Goal: Task Accomplishment & Management: Use online tool/utility

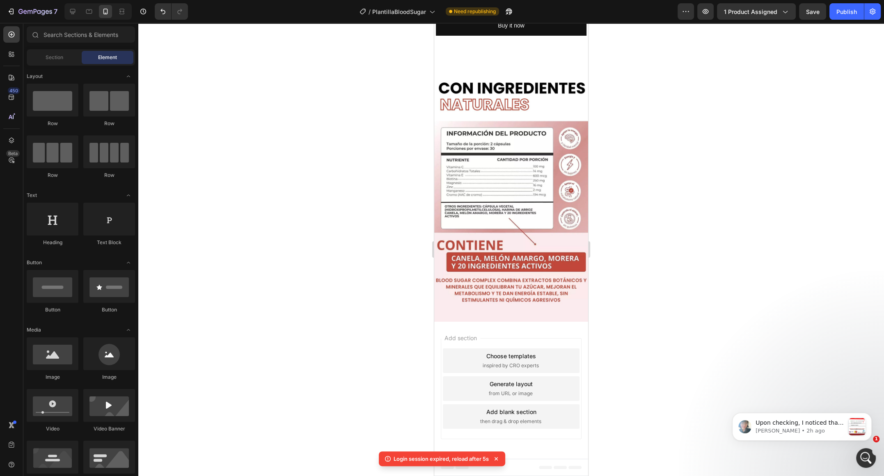
scroll to position [1081, 0]
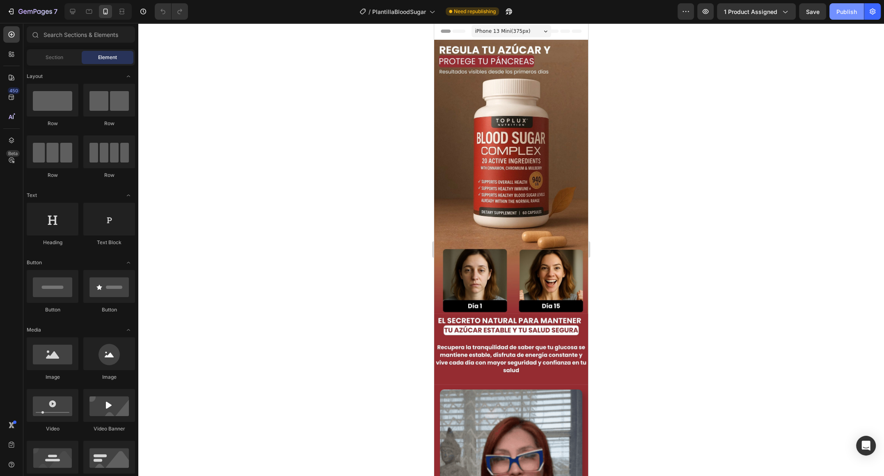
click at [851, 12] on div "Publish" at bounding box center [847, 11] width 21 height 9
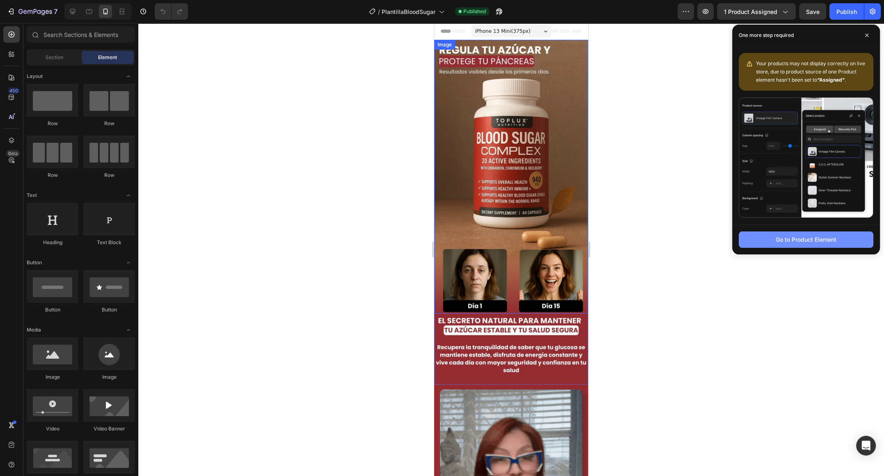
click at [769, 243] on button "Go to Product Element" at bounding box center [806, 240] width 135 height 16
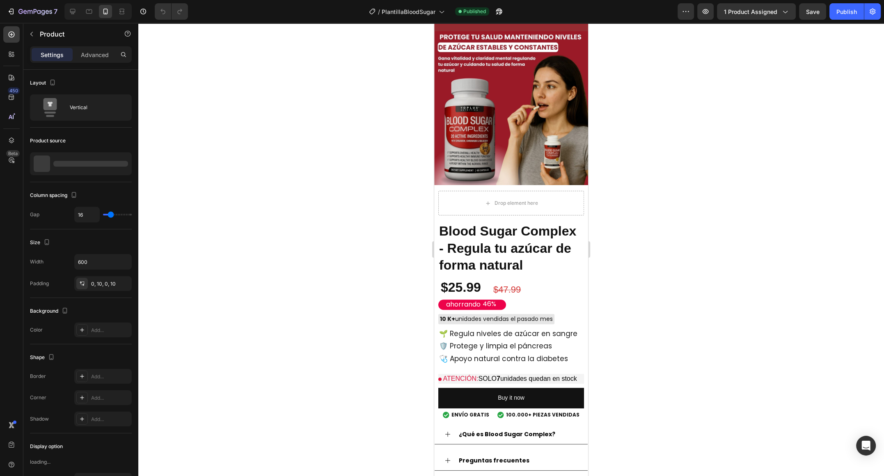
scroll to position [677, 0]
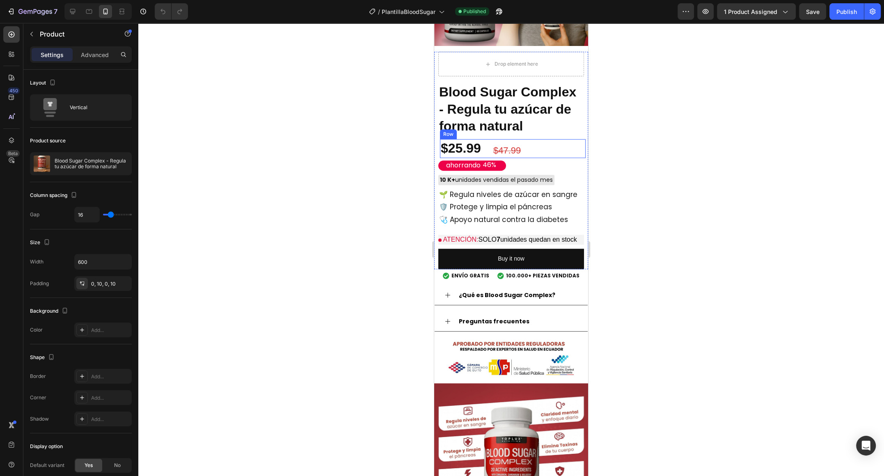
click at [551, 148] on div "$25.99 Product Price Product Price $47.99 Product Price Product Price Row" at bounding box center [513, 148] width 146 height 19
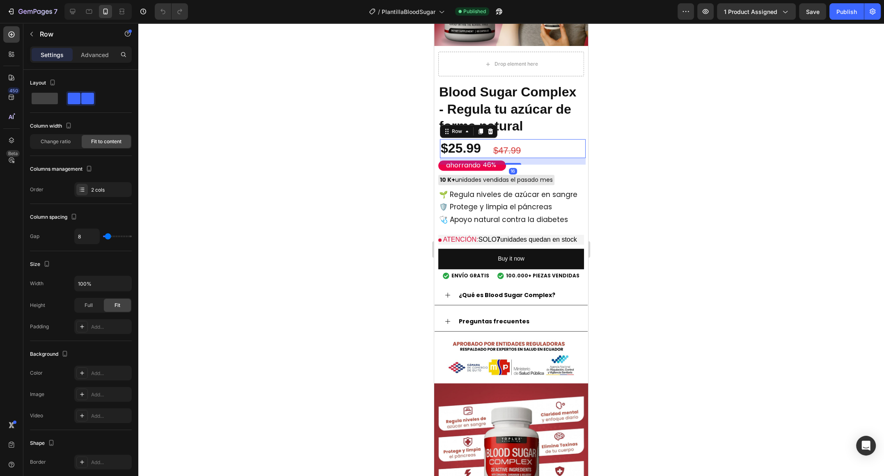
click at [556, 140] on div "$25.99 Product Price Product Price $47.99 Product Price Product Price Row 16" at bounding box center [513, 148] width 146 height 19
click at [578, 79] on div "Drop element here Blood Sugar Complex - Regula tu azúcar de forma natural Produ…" at bounding box center [511, 160] width 154 height 217
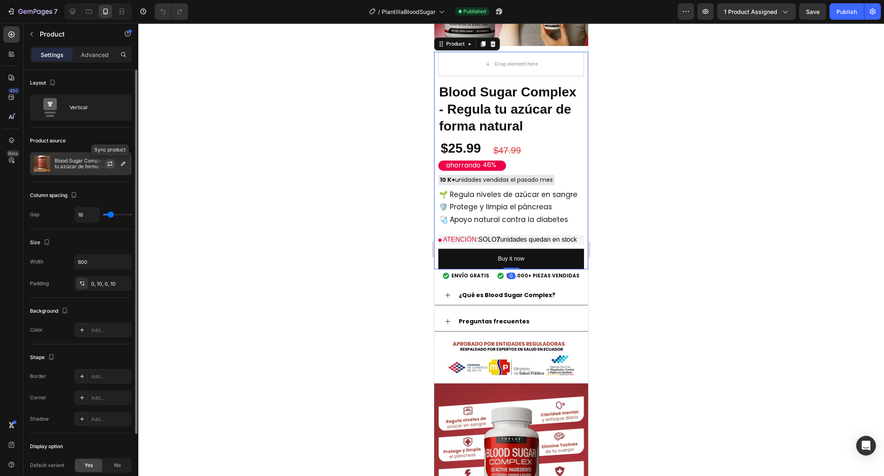
click at [111, 161] on icon "button" at bounding box center [110, 164] width 7 height 7
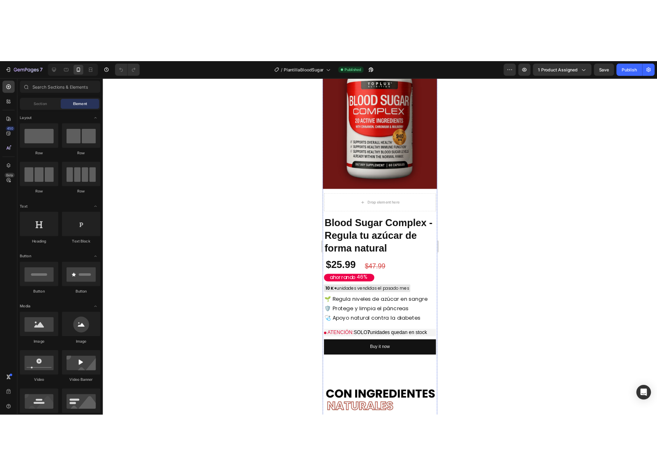
scroll to position [2018, 0]
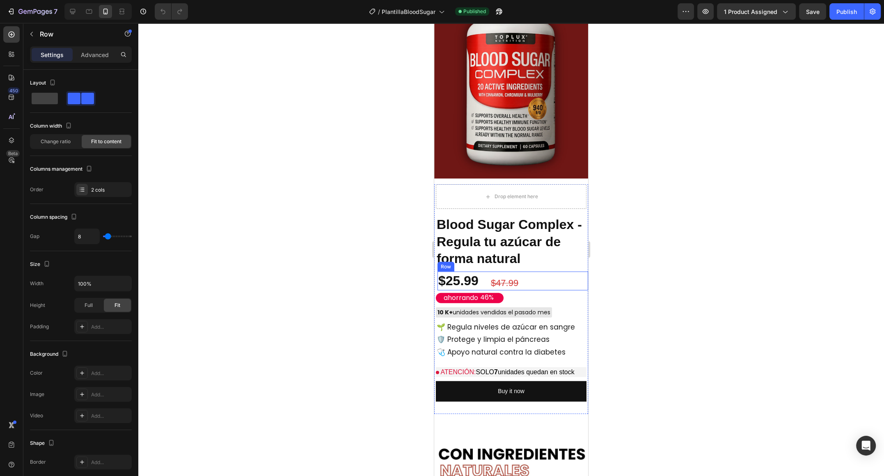
click at [553, 287] on div "$25.99 Product Price Product Price $47.99 Product Price Product Price Row" at bounding box center [513, 281] width 151 height 19
click at [563, 300] on div "ahorrando 46%" at bounding box center [511, 298] width 151 height 10
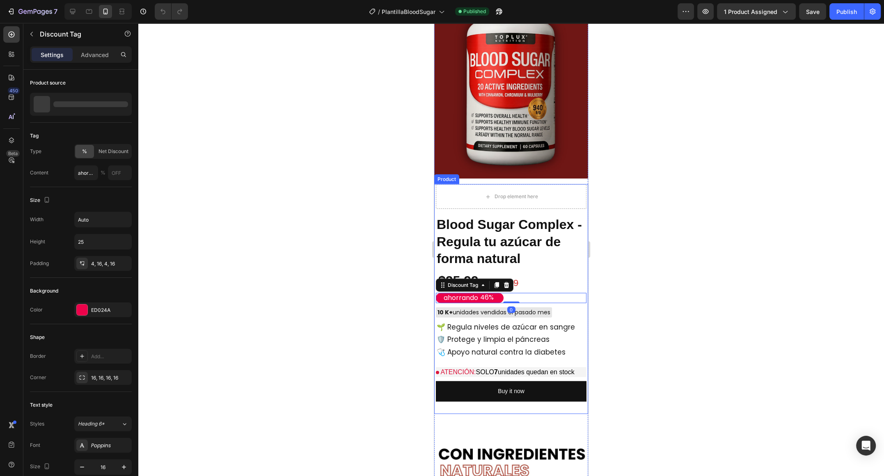
click at [567, 311] on div "10 K+ unidades vendidas el pasado mes" at bounding box center [511, 312] width 151 height 10
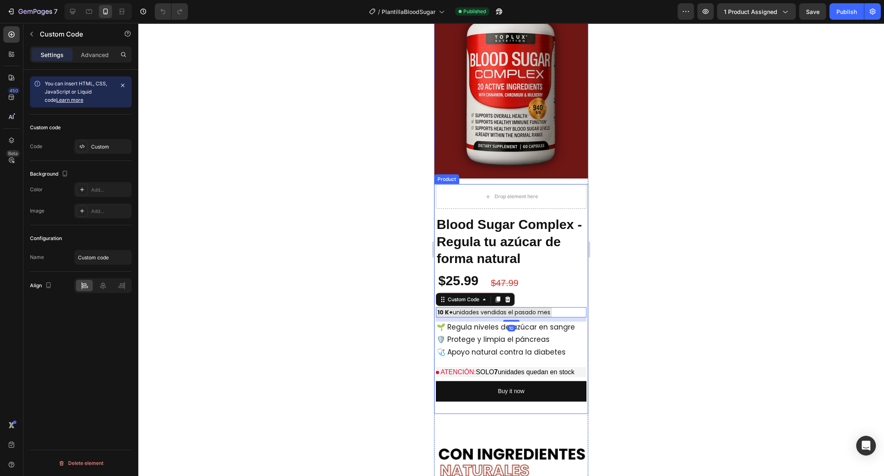
click at [573, 215] on div "Drop element here Blood Sugar Complex - Regula tu azúcar de forma natural Produ…" at bounding box center [511, 298] width 154 height 229
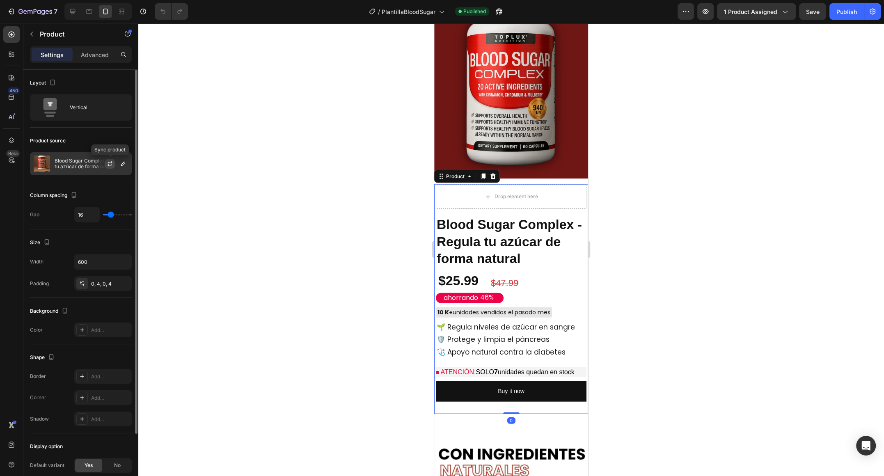
click at [111, 163] on icon "button" at bounding box center [110, 164] width 7 height 7
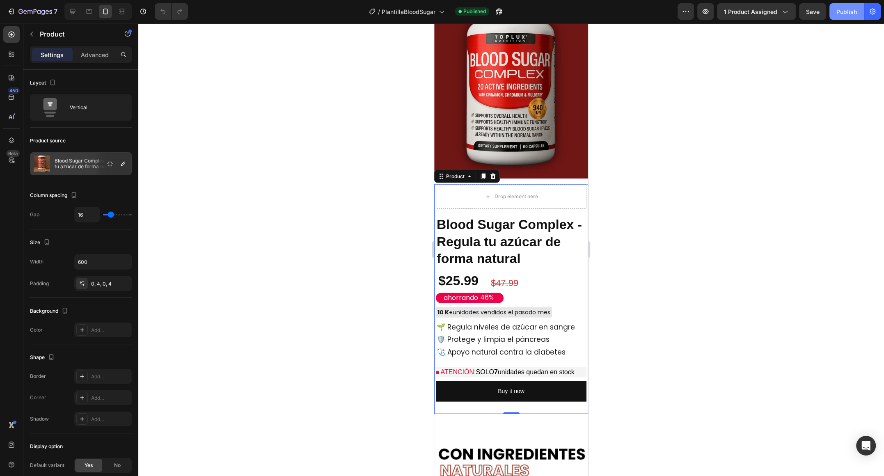
click at [842, 10] on div "Publish" at bounding box center [847, 11] width 21 height 9
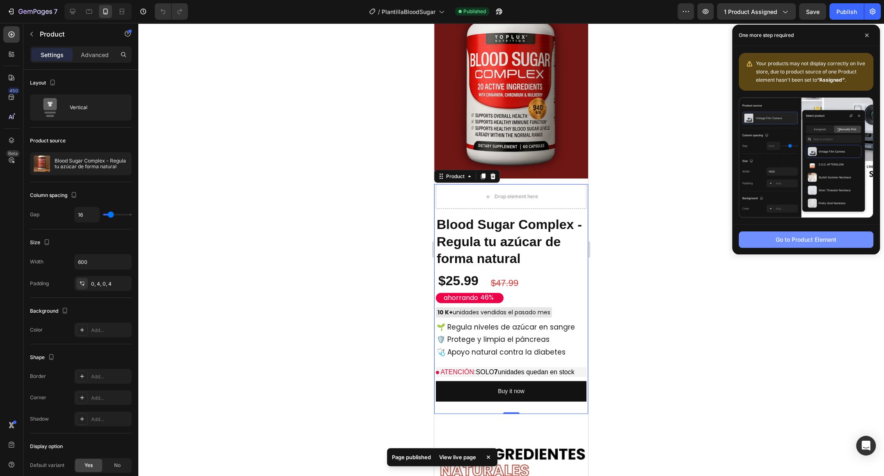
click at [774, 233] on button "Go to Product Element" at bounding box center [806, 240] width 135 height 16
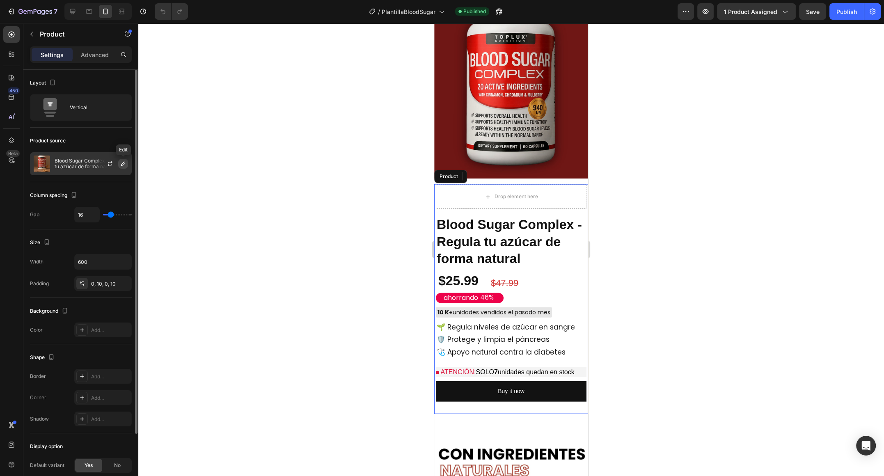
click at [125, 161] on icon "button" at bounding box center [123, 164] width 7 height 7
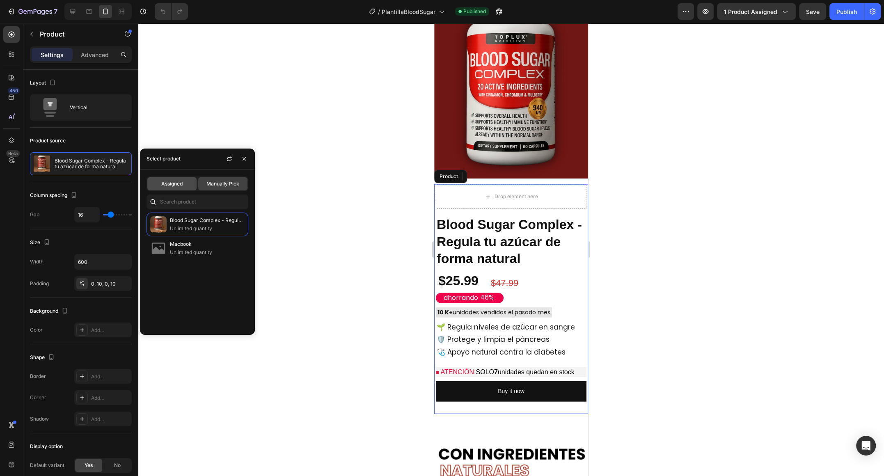
click at [168, 186] on span "Assigned" at bounding box center [171, 183] width 21 height 7
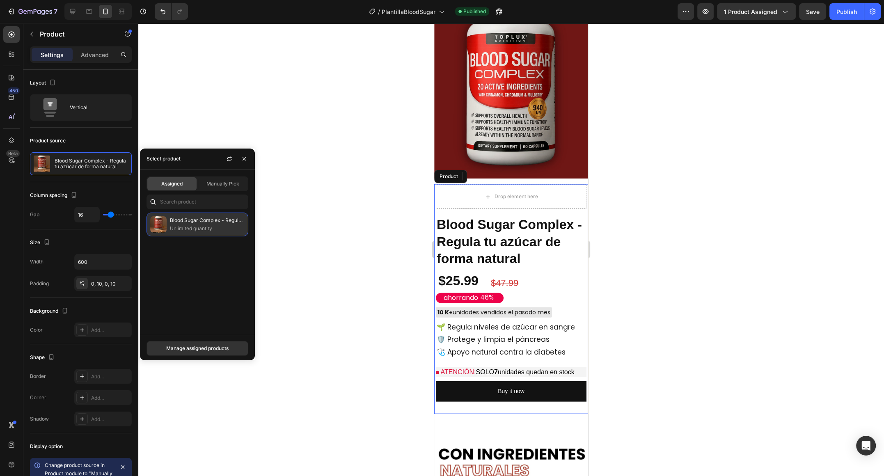
click at [191, 229] on p "Unlimited quantity" at bounding box center [207, 229] width 75 height 8
click at [195, 223] on p "Blood Sugar Complex - Regula tu azúcar de forma natural" at bounding box center [207, 220] width 75 height 8
click at [216, 185] on span "Manually Pick" at bounding box center [222, 183] width 33 height 7
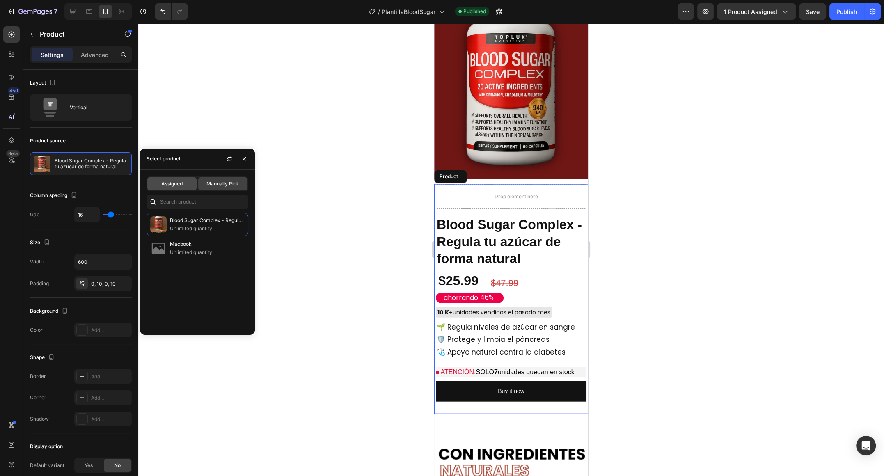
click at [173, 186] on span "Assigned" at bounding box center [171, 183] width 21 height 7
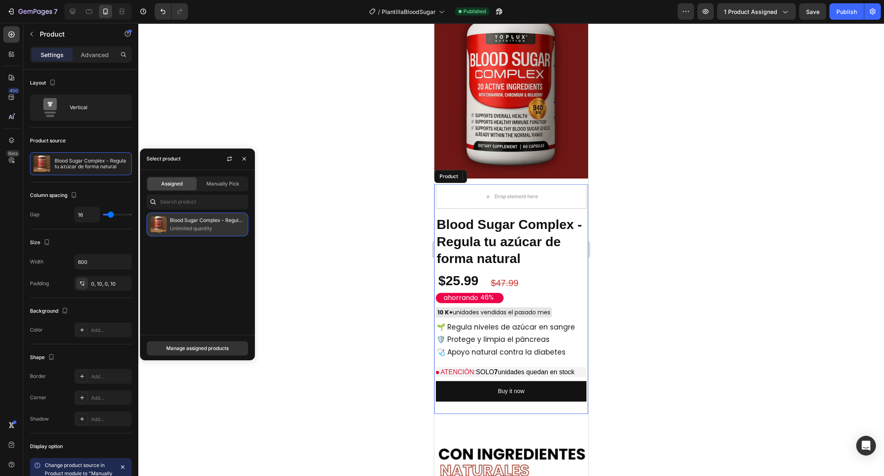
click at [184, 222] on p "Blood Sugar Complex - Regula tu azúcar de forma natural" at bounding box center [207, 220] width 75 height 8
click at [179, 225] on p "Unlimited quantity" at bounding box center [207, 229] width 75 height 8
click at [748, 8] on span "1 product assigned" at bounding box center [750, 11] width 53 height 9
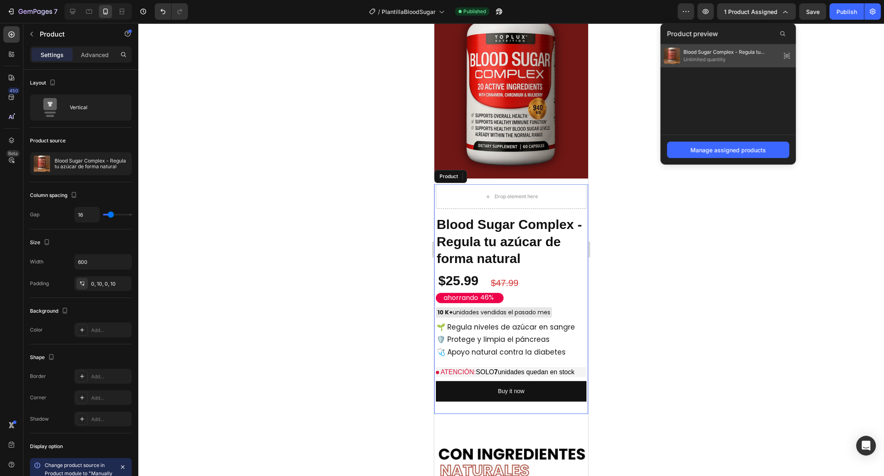
click at [709, 55] on span "Blood Sugar Complex - Regula tu azúcar de forma natural" at bounding box center [730, 51] width 94 height 7
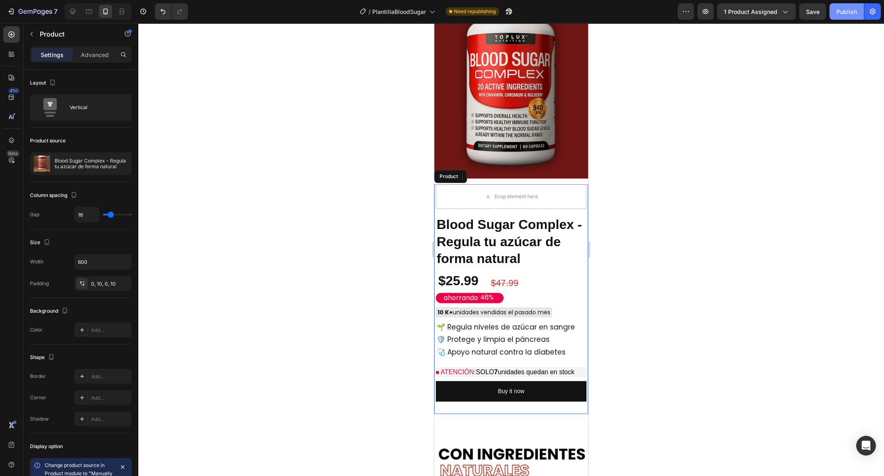
click at [842, 18] on button "Publish" at bounding box center [847, 11] width 34 height 16
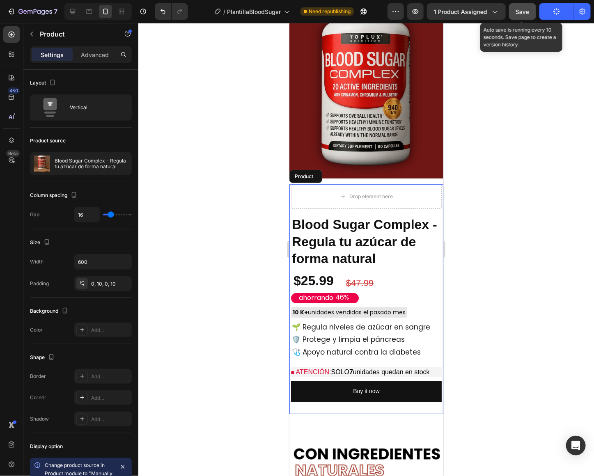
click at [523, 9] on span "Save" at bounding box center [523, 11] width 14 height 7
